Goal: Navigation & Orientation: Find specific page/section

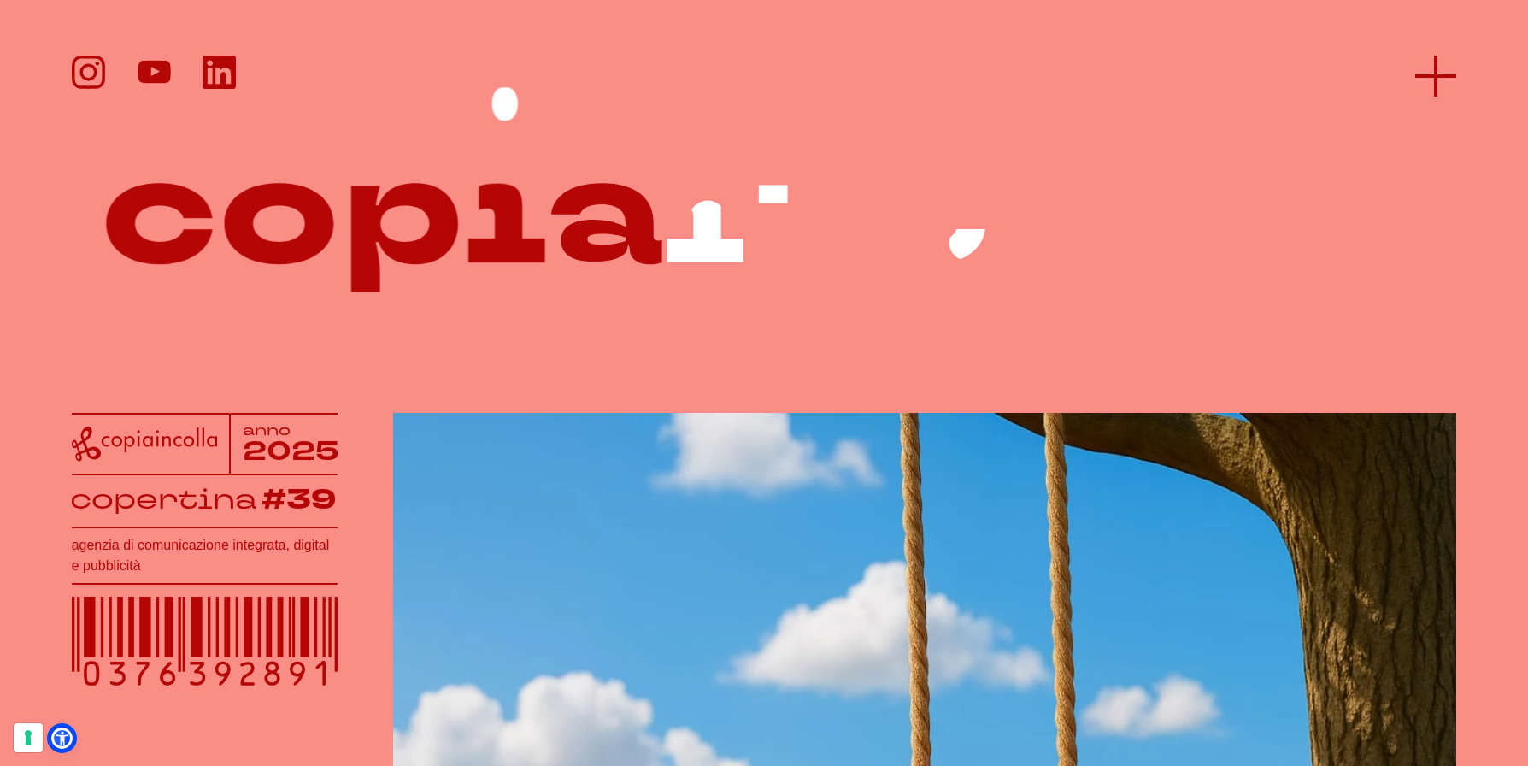
click at [1422, 66] on icon at bounding box center [1436, 76] width 41 height 41
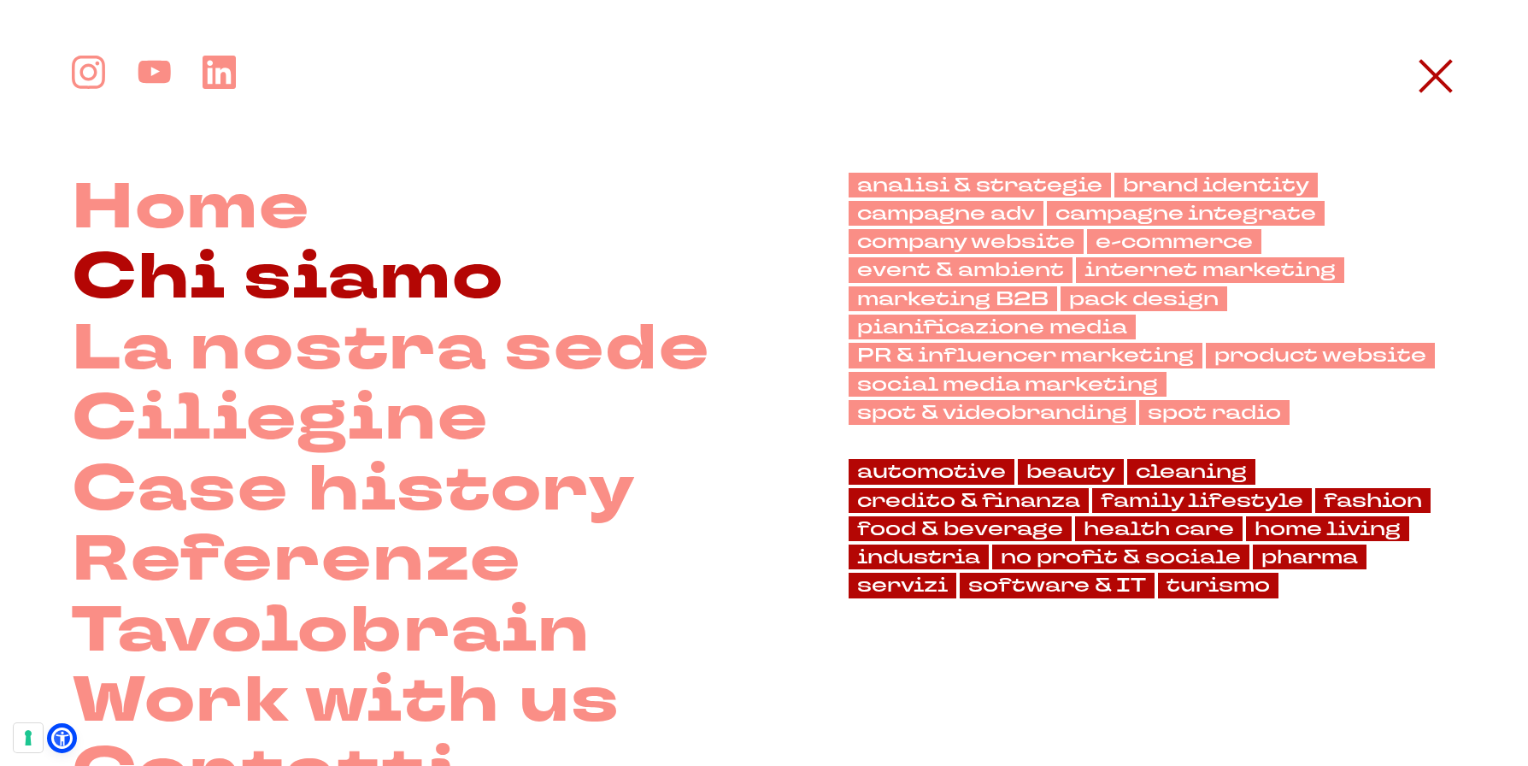
click at [394, 285] on link "Chi siamo" at bounding box center [288, 278] width 433 height 71
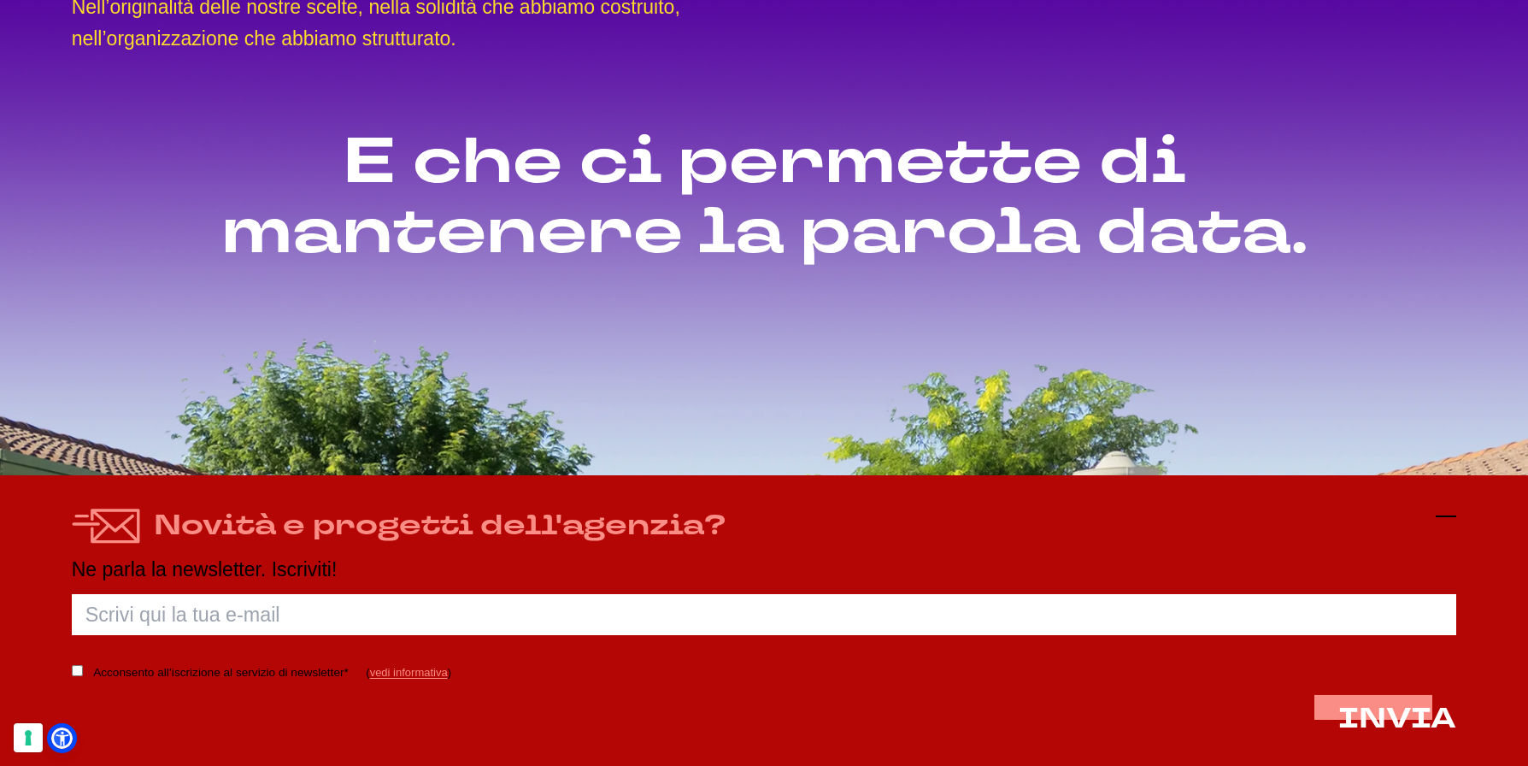
click at [1449, 516] on icon at bounding box center [1446, 516] width 21 height 21
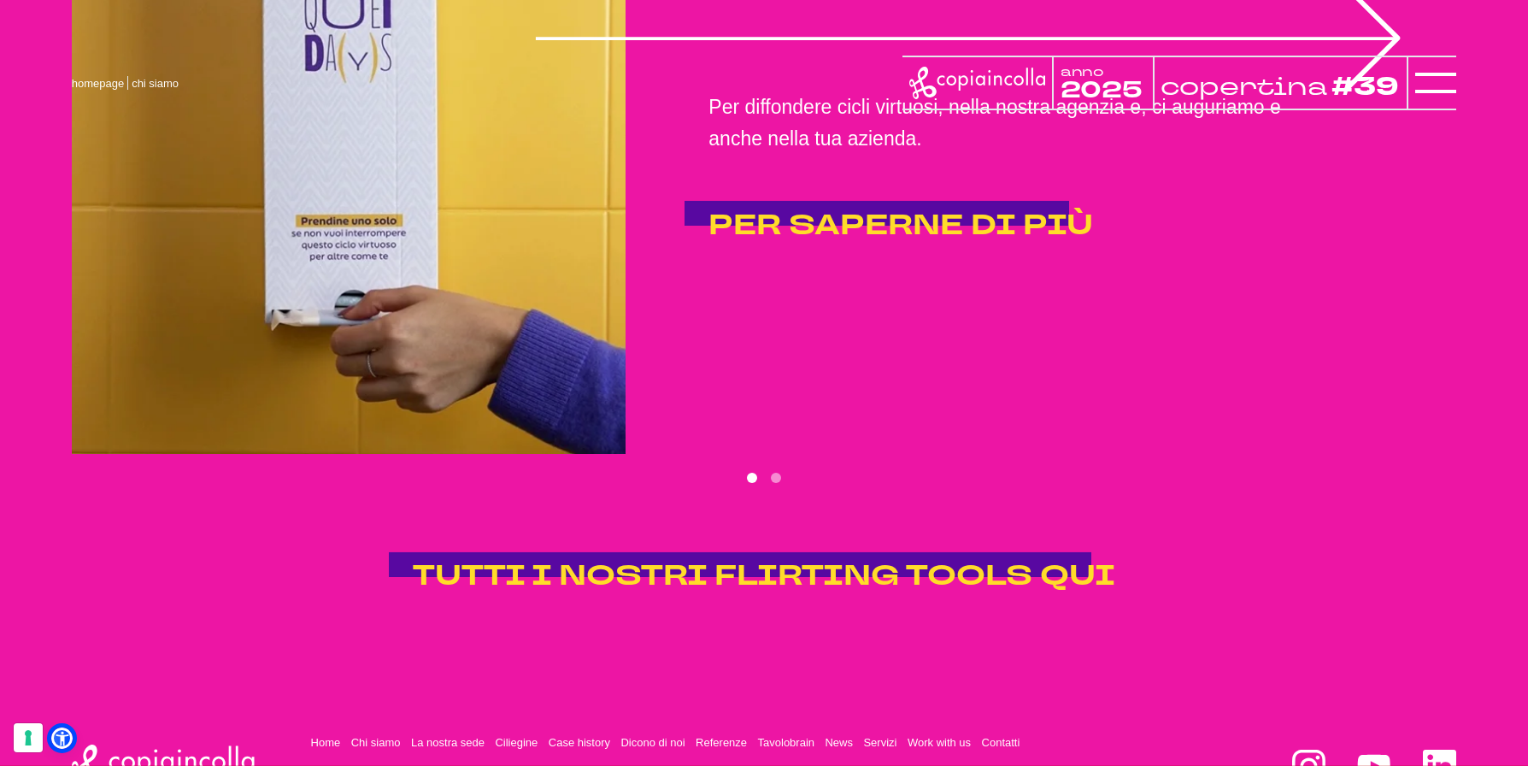
scroll to position [3895, 0]
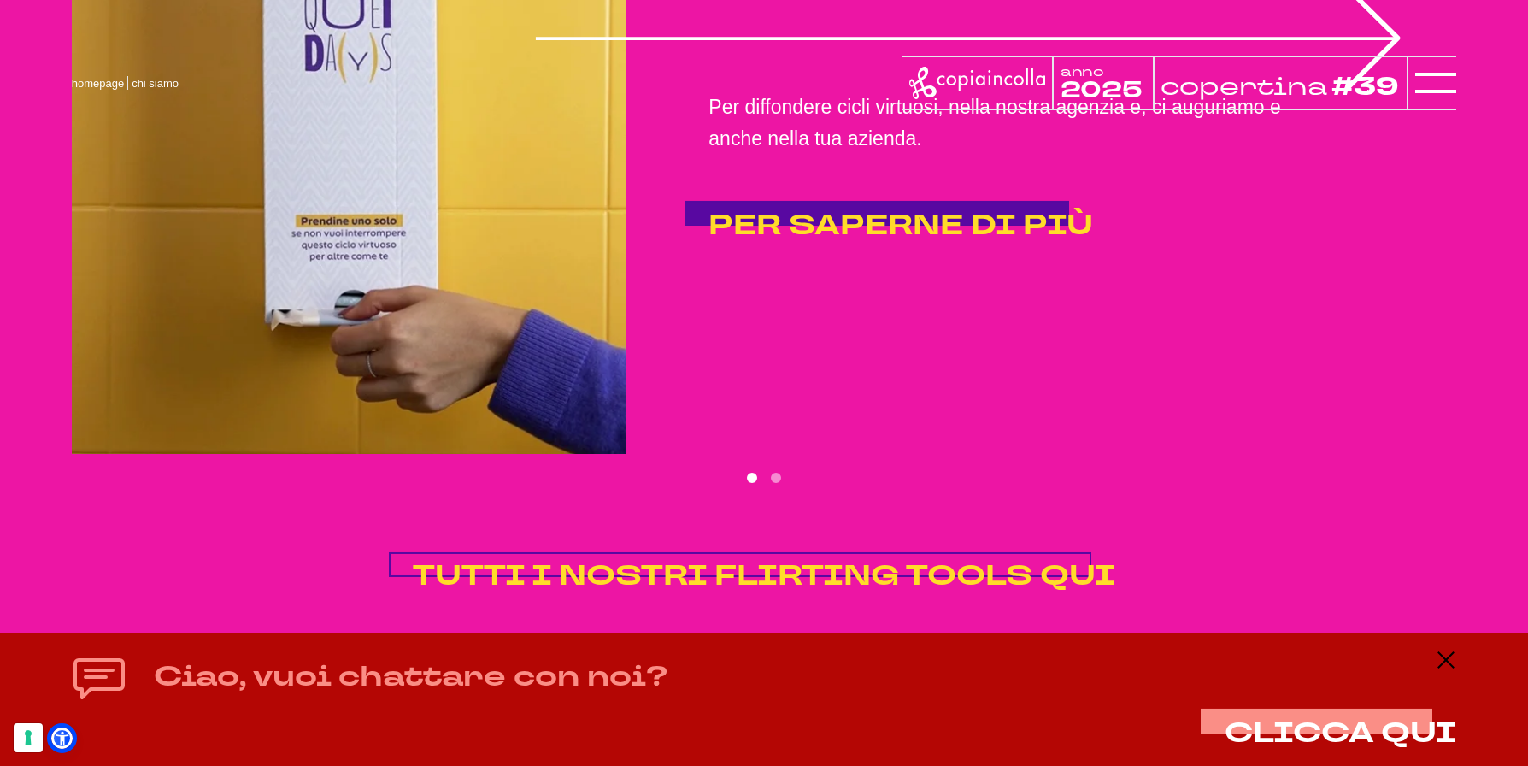
click at [849, 595] on span "TUTTI I NOSTRI FLIRTING TOOLS QUI" at bounding box center [764, 575] width 703 height 38
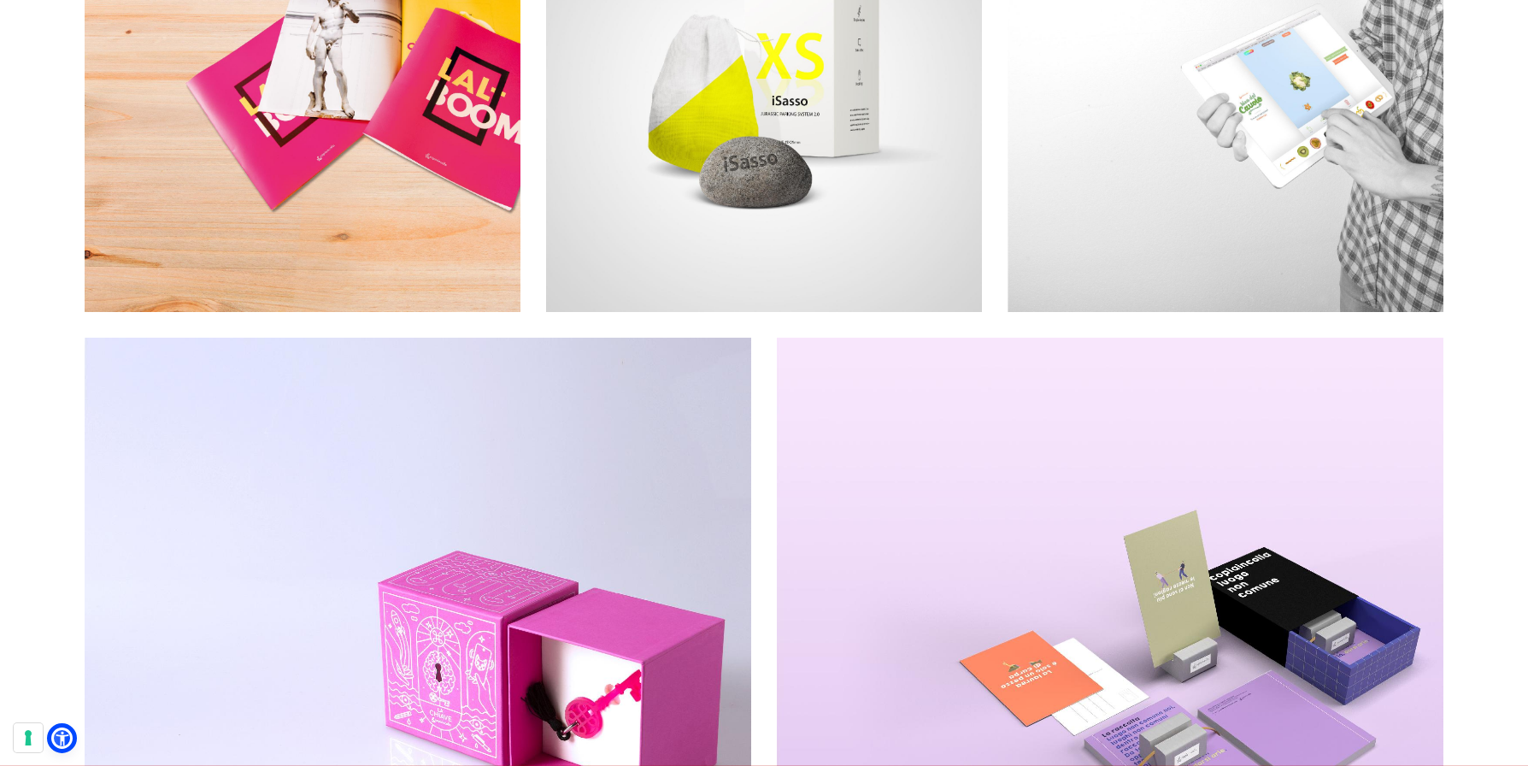
scroll to position [537, 0]
